Goal: Consume media (video, audio)

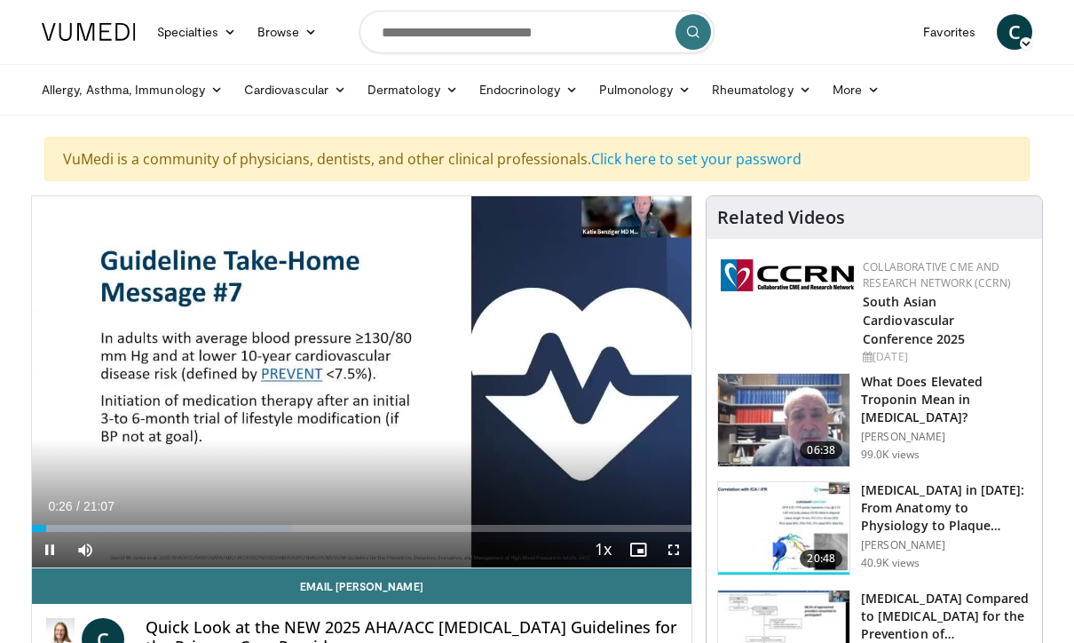
click at [355, 383] on icon "Video Player" at bounding box center [361, 382] width 50 height 50
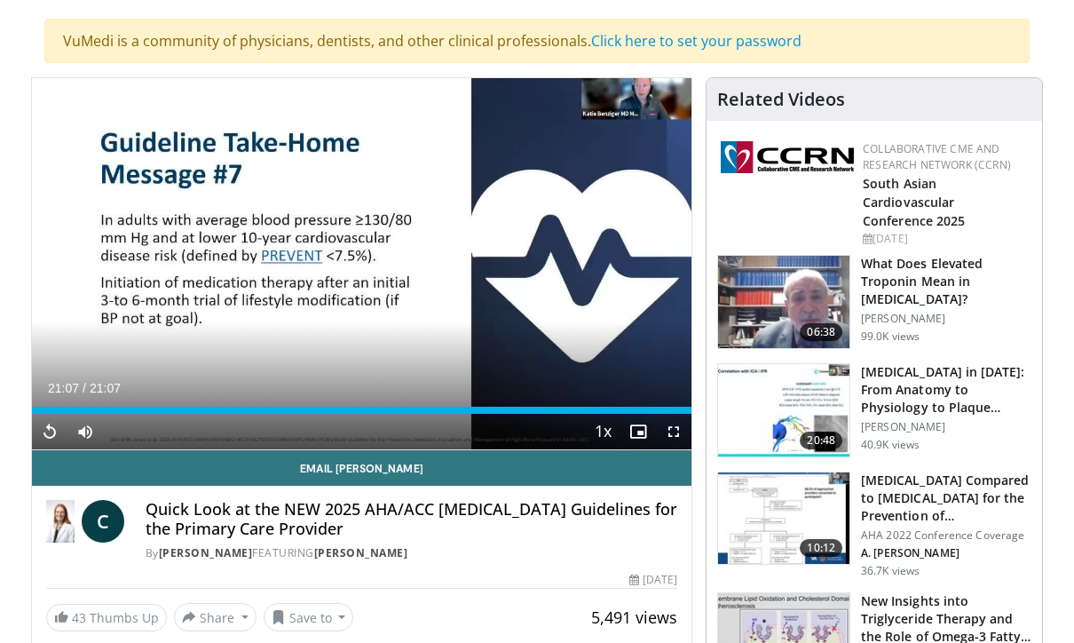
scroll to position [127, 0]
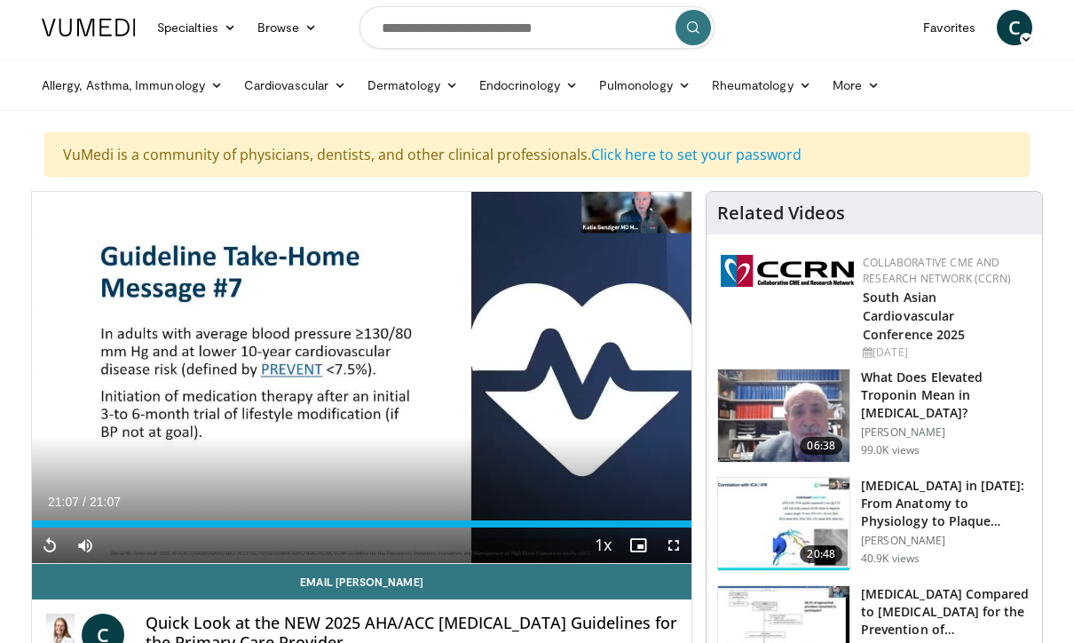
click at [613, 468] on div "10 seconds Tap to unmute" at bounding box center [362, 377] width 660 height 371
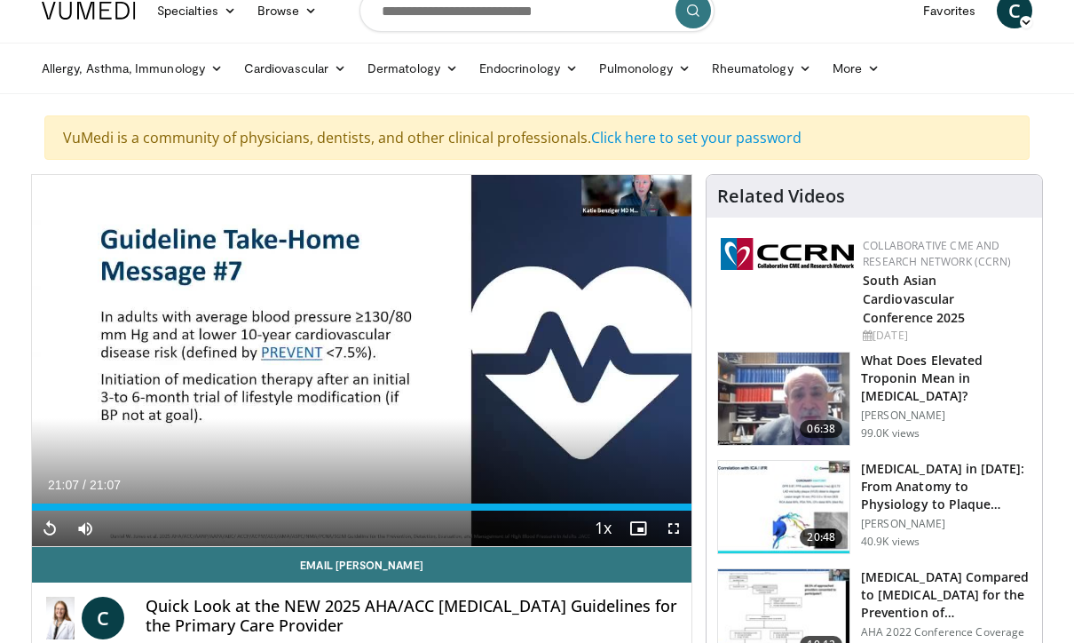
scroll to position [0, 0]
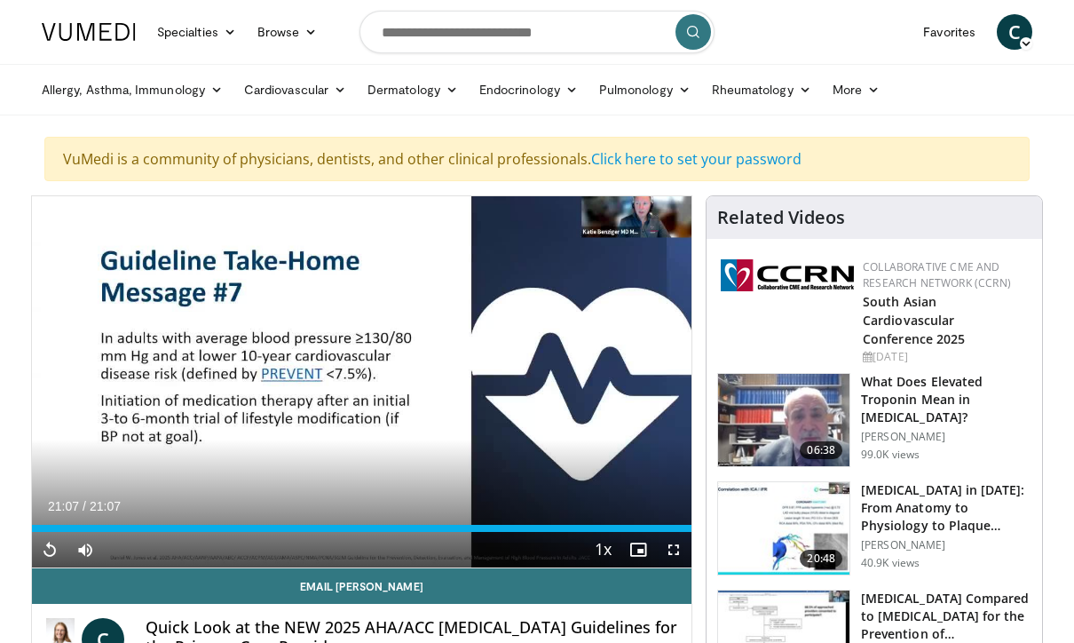
click at [689, 325] on div "10 seconds Tap to unmute" at bounding box center [362, 381] width 660 height 371
